Goal: Task Accomplishment & Management: Use online tool/utility

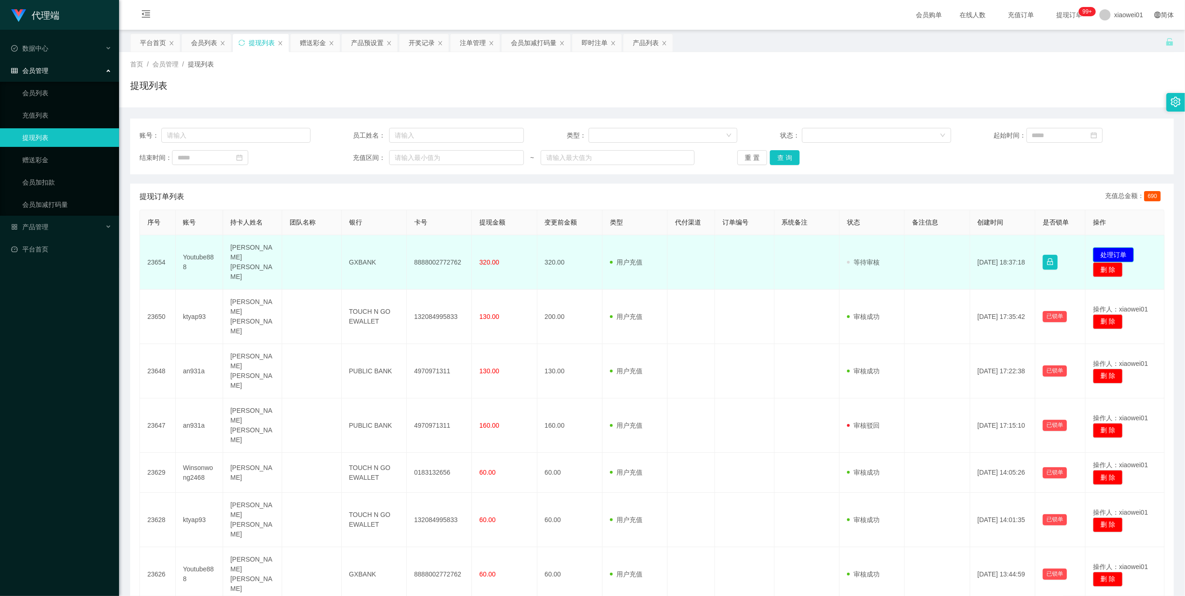
click at [1093, 250] on button "处理订单" at bounding box center [1113, 254] width 41 height 15
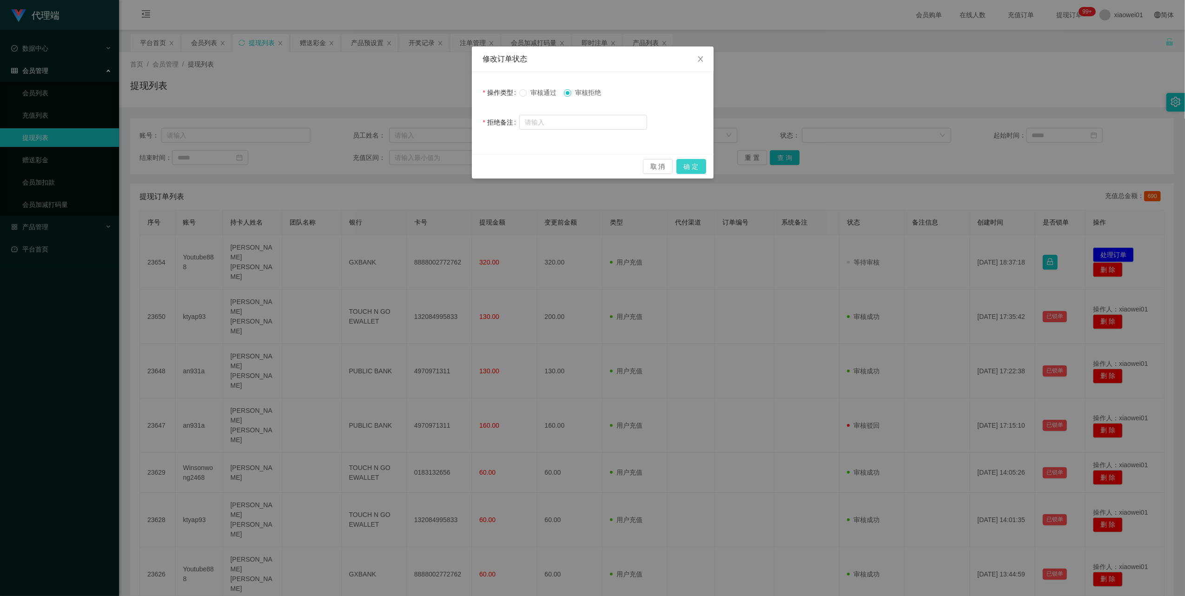
click at [688, 162] on button "确 定" at bounding box center [692, 166] width 30 height 15
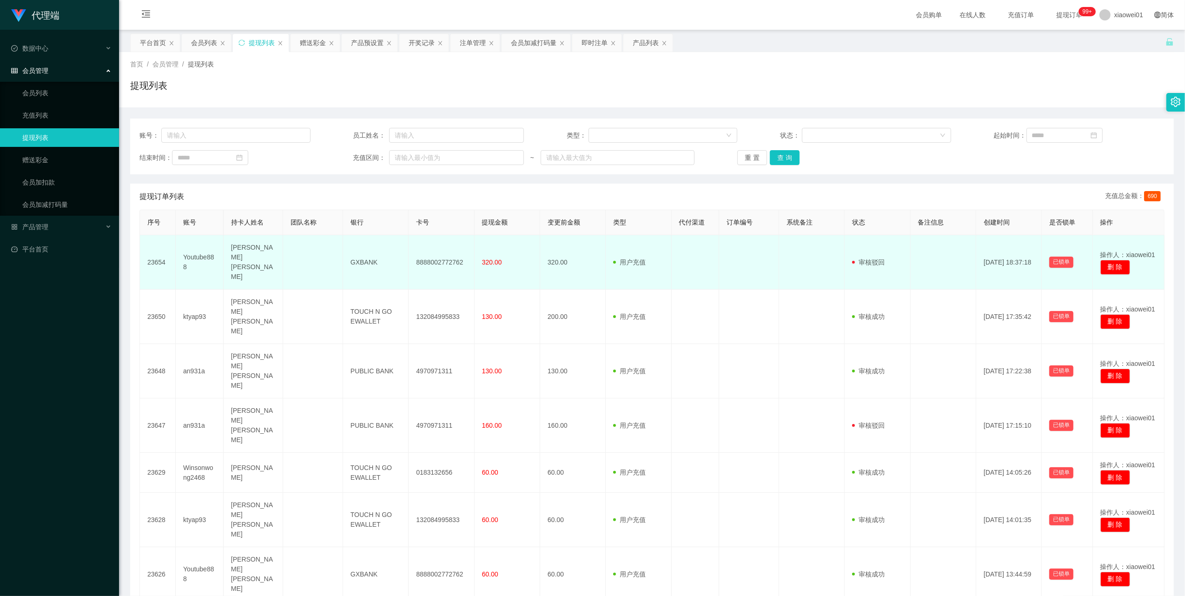
click at [205, 251] on td "Youtube888" at bounding box center [200, 262] width 48 height 54
copy td "Youtube888"
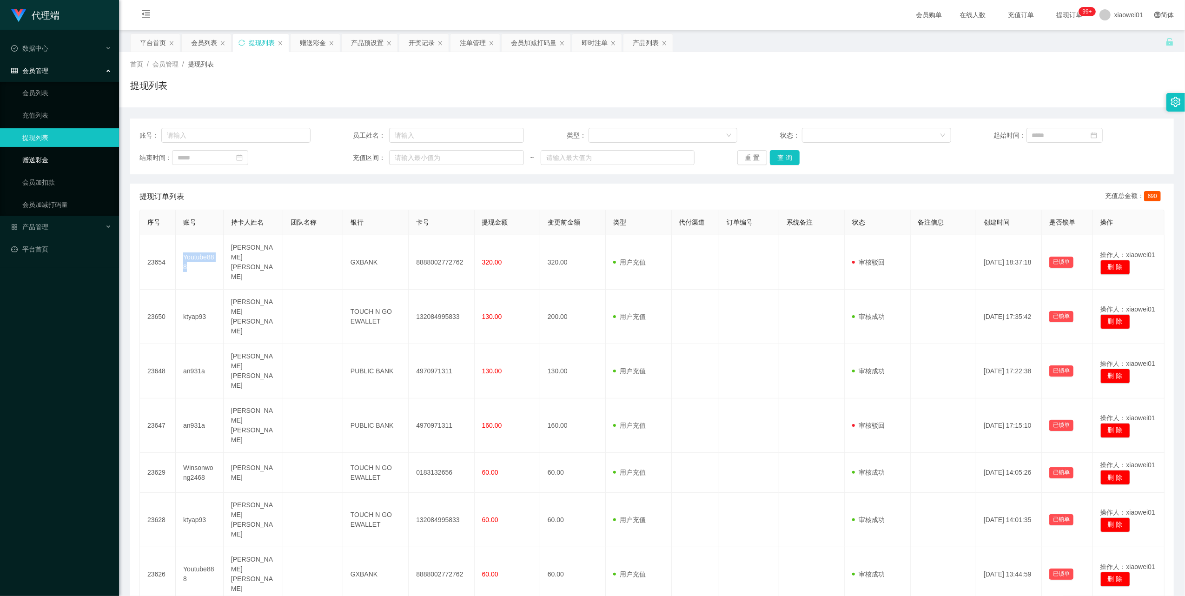
click at [44, 160] on link "赠送彩金" at bounding box center [66, 160] width 89 height 19
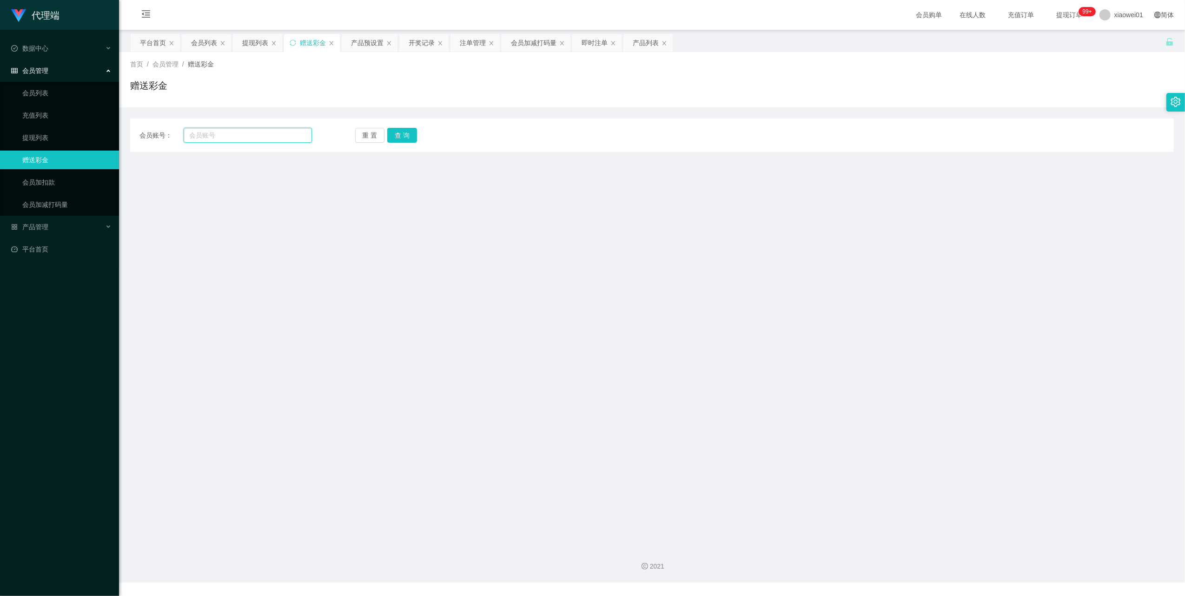
click at [231, 142] on input "text" at bounding box center [248, 135] width 128 height 15
paste input "Youtube888"
type input "Youtube888"
click at [402, 135] on button "查 询" at bounding box center [402, 135] width 30 height 15
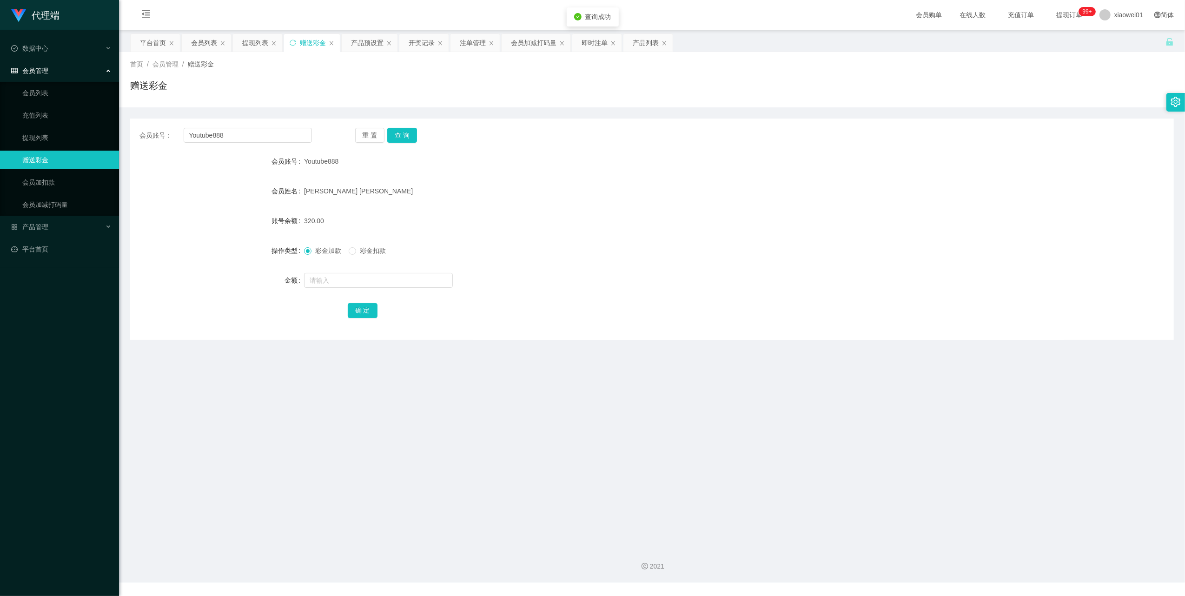
click at [359, 251] on span "彩金扣款" at bounding box center [372, 250] width 33 height 7
click at [340, 276] on input "text" at bounding box center [378, 280] width 149 height 15
type input "60"
drag, startPoint x: 354, startPoint y: 313, endPoint x: 357, endPoint y: 307, distance: 6.7
click at [354, 313] on button "确 定" at bounding box center [363, 310] width 30 height 15
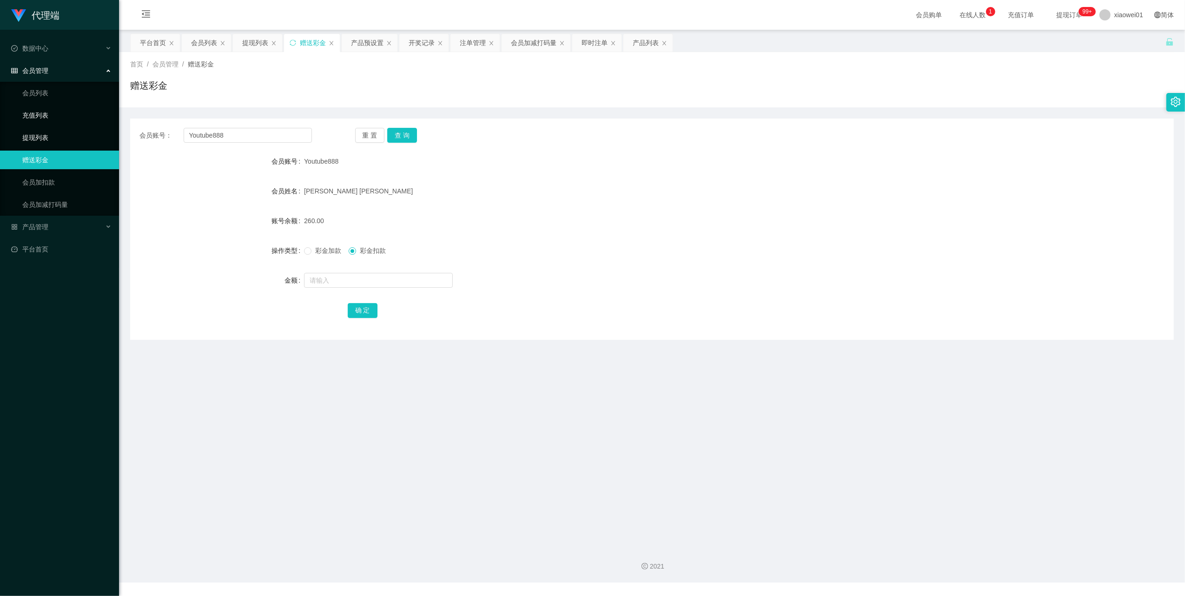
drag, startPoint x: 53, startPoint y: 138, endPoint x: 65, endPoint y: 114, distance: 26.8
click at [53, 138] on link "提现列表" at bounding box center [66, 137] width 89 height 19
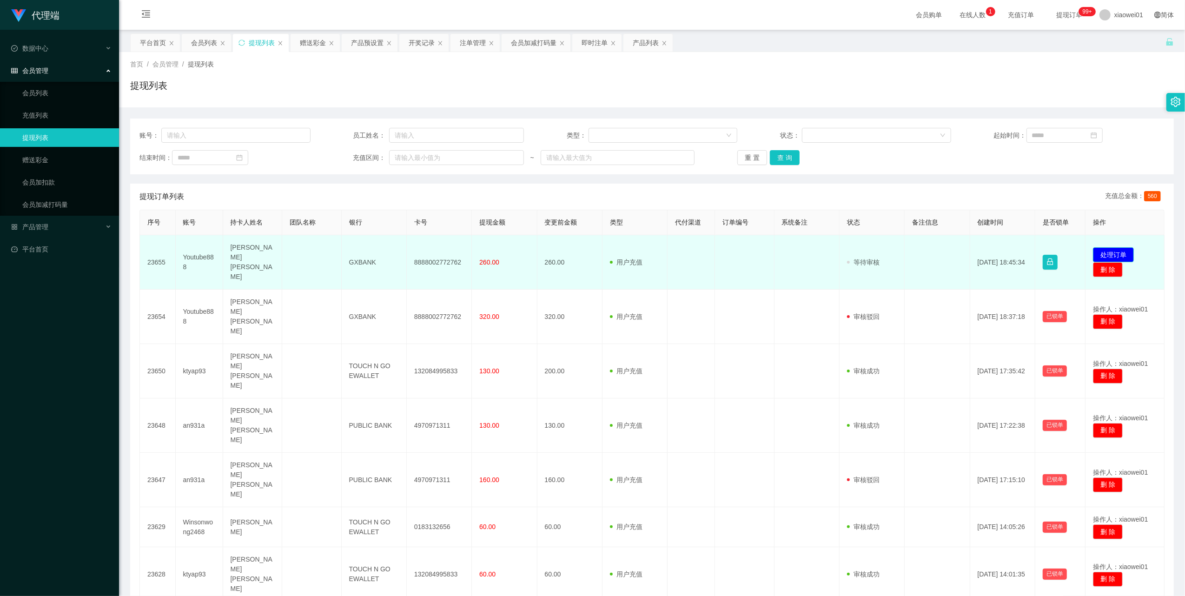
click at [1103, 247] on button "处理订单" at bounding box center [1113, 254] width 41 height 15
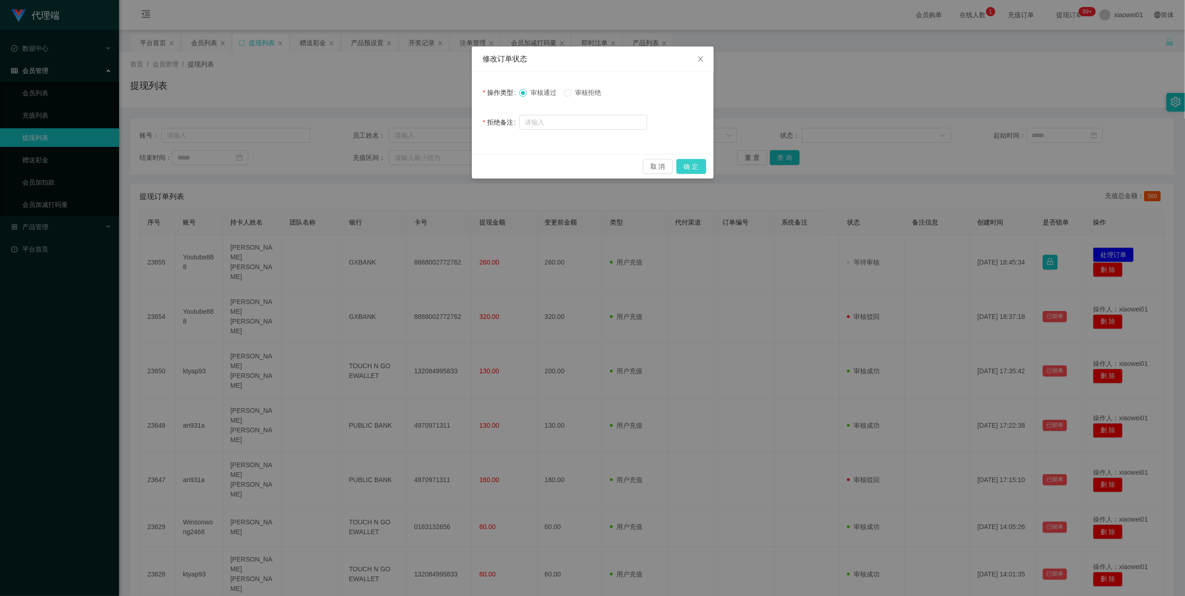
click at [694, 166] on button "确 定" at bounding box center [692, 166] width 30 height 15
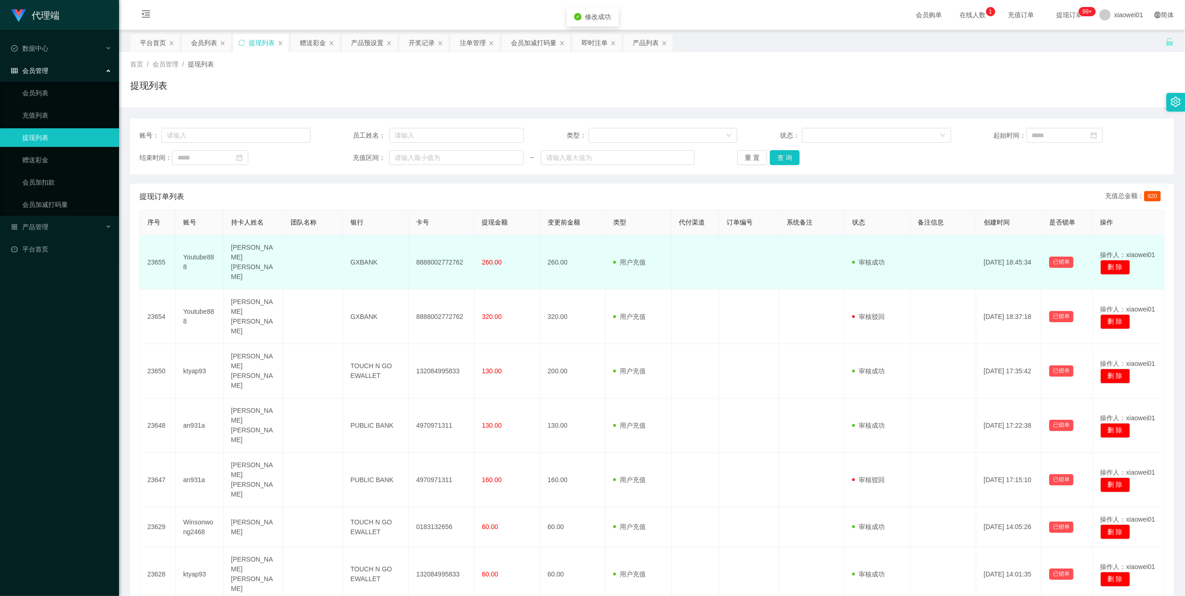
click at [432, 255] on td "8888002772762" at bounding box center [442, 262] width 66 height 54
copy td "8888002772762"
